Goal: Navigation & Orientation: Find specific page/section

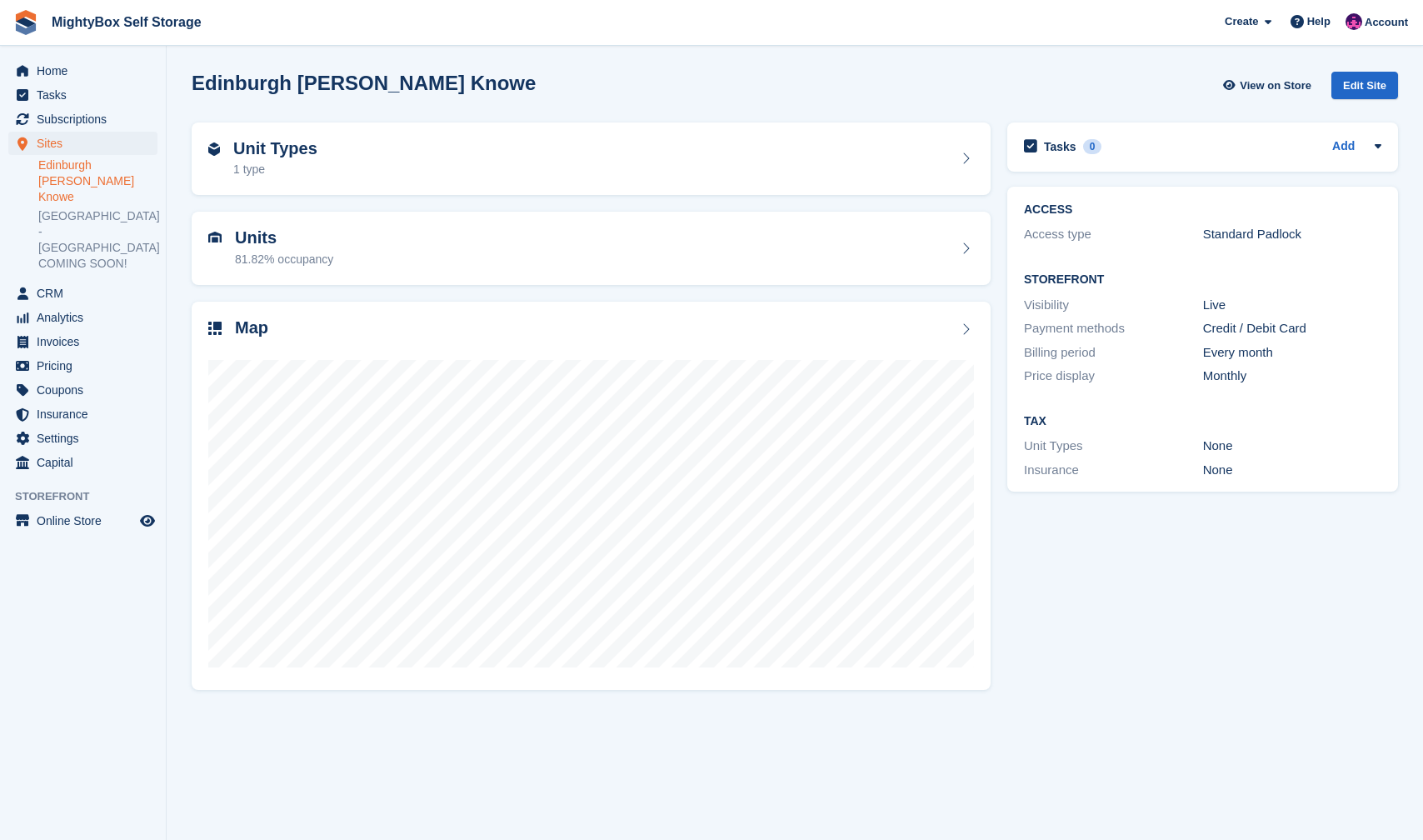
click at [101, 177] on link "Edinburgh [PERSON_NAME] Knowe" at bounding box center [98, 181] width 119 height 47
click at [62, 306] on span "Analytics" at bounding box center [87, 317] width 100 height 24
click at [63, 282] on span "CRM" at bounding box center [87, 293] width 100 height 24
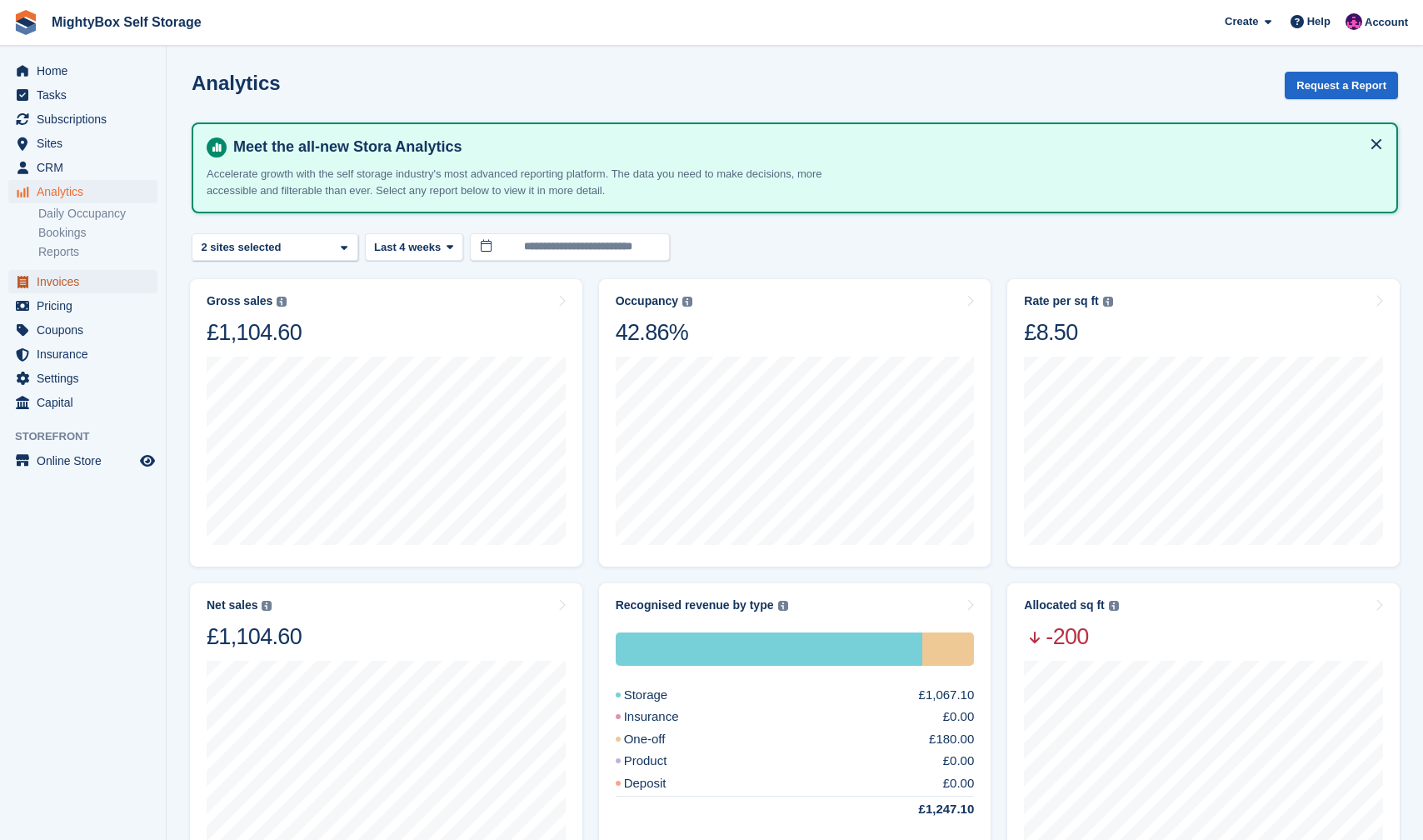
click at [73, 283] on span "Invoices" at bounding box center [87, 281] width 100 height 24
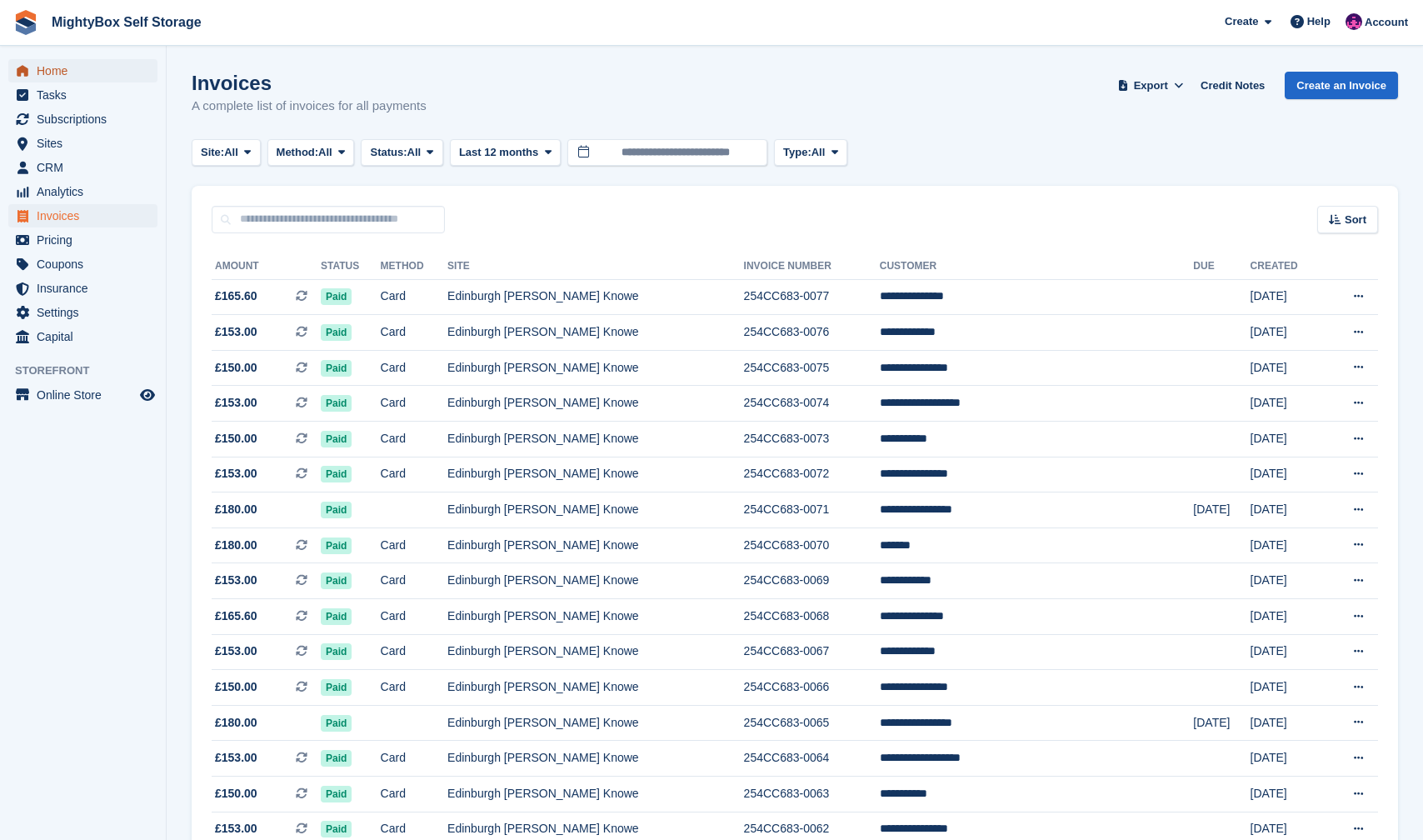
click at [52, 76] on span "Home" at bounding box center [87, 71] width 100 height 24
